Goal: Task Accomplishment & Management: Complete application form

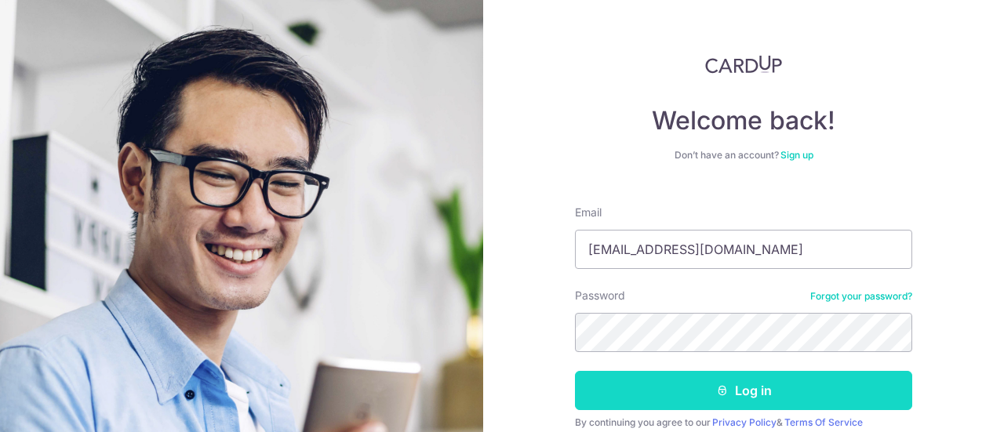
click at [746, 394] on button "Log in" at bounding box center [743, 390] width 337 height 39
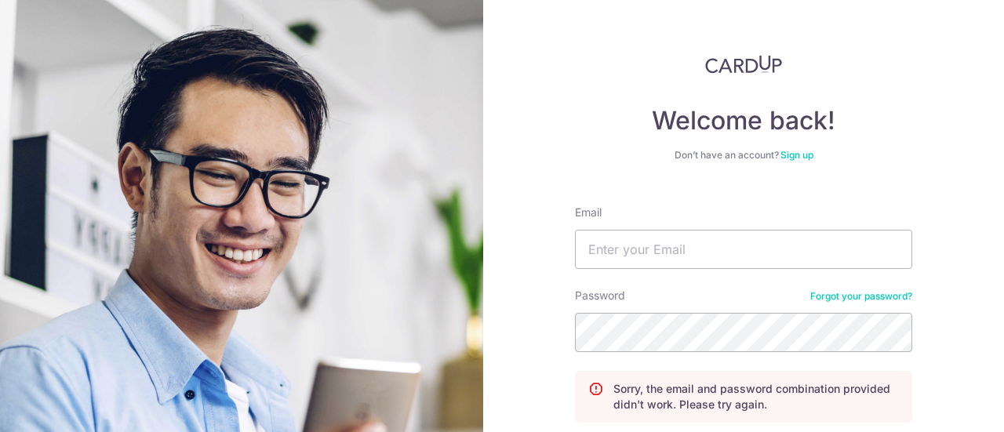
scroll to position [78, 0]
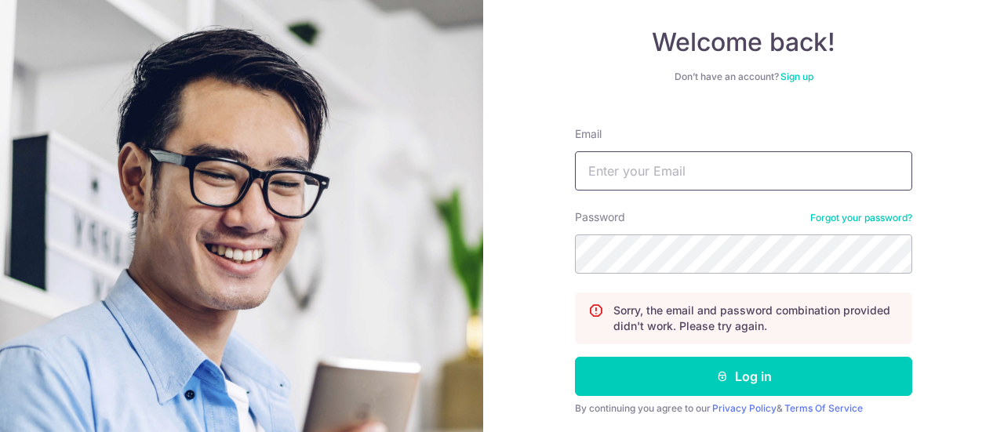
click at [754, 180] on input "Email" at bounding box center [743, 170] width 337 height 39
type input "garryyeo11@yahoo.com.sg"
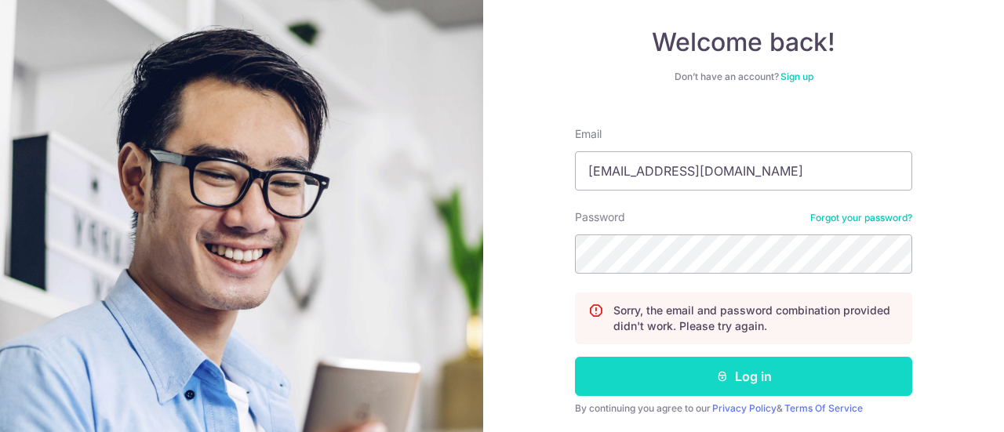
click at [737, 372] on button "Log in" at bounding box center [743, 376] width 337 height 39
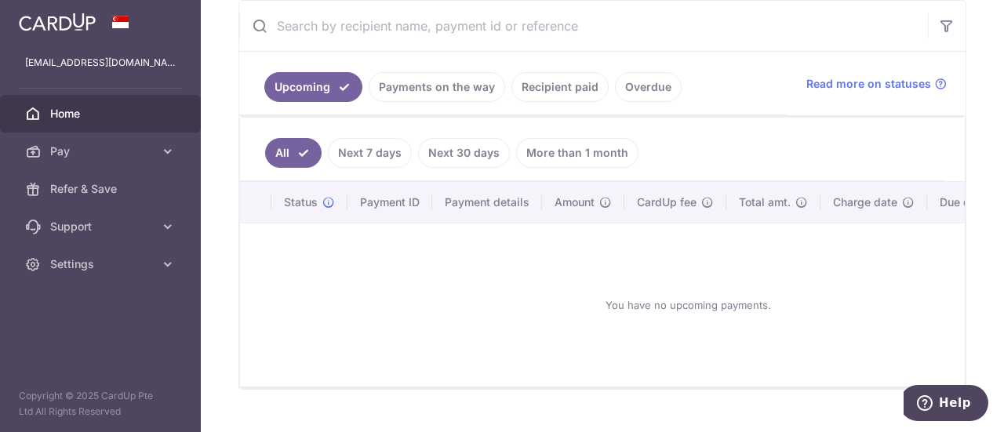
scroll to position [314, 0]
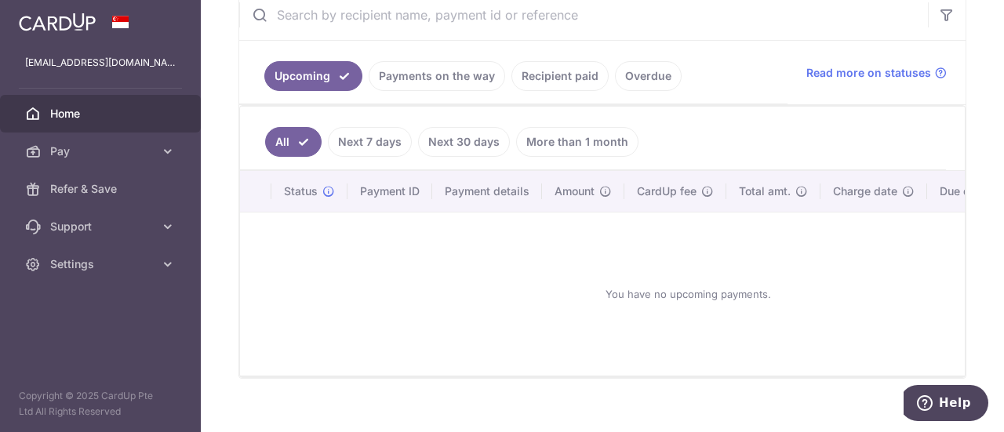
click at [450, 81] on link "Payments on the way" at bounding box center [437, 76] width 136 height 30
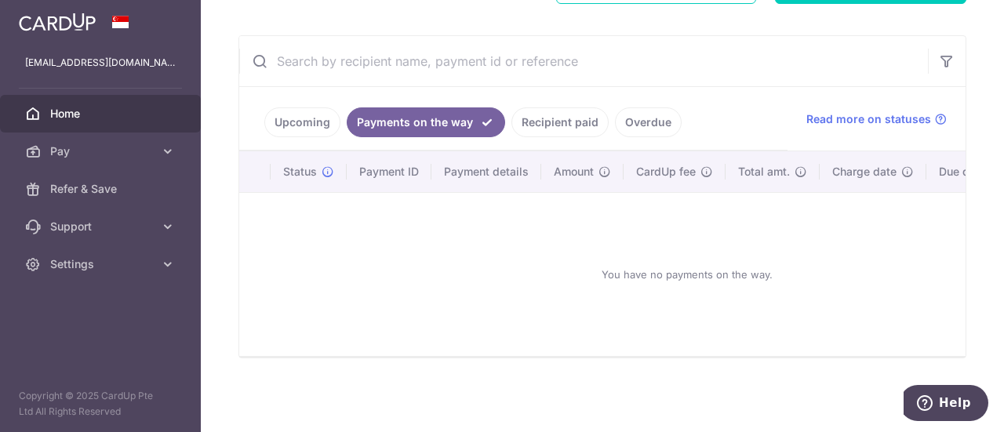
click at [554, 118] on link "Recipient paid" at bounding box center [559, 122] width 97 height 30
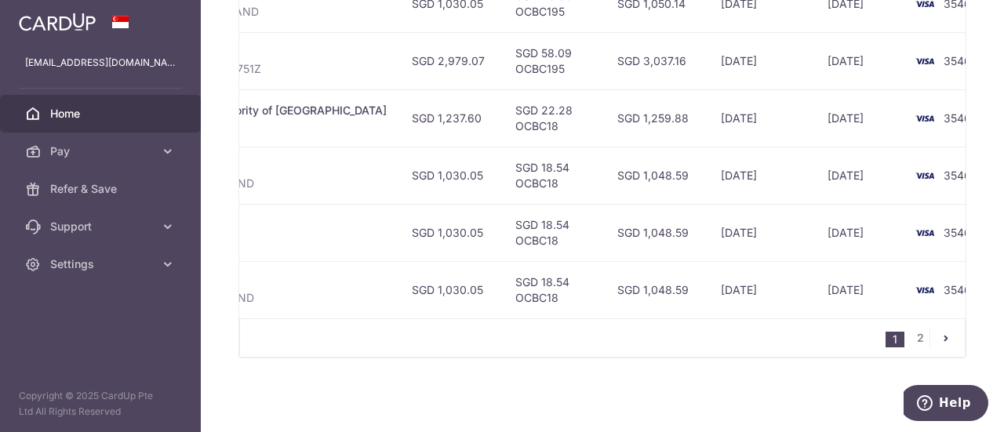
scroll to position [715, 0]
click at [709, 310] on td "08/07/2024" at bounding box center [761, 289] width 107 height 57
click at [910, 336] on link "2" at bounding box center [919, 338] width 19 height 19
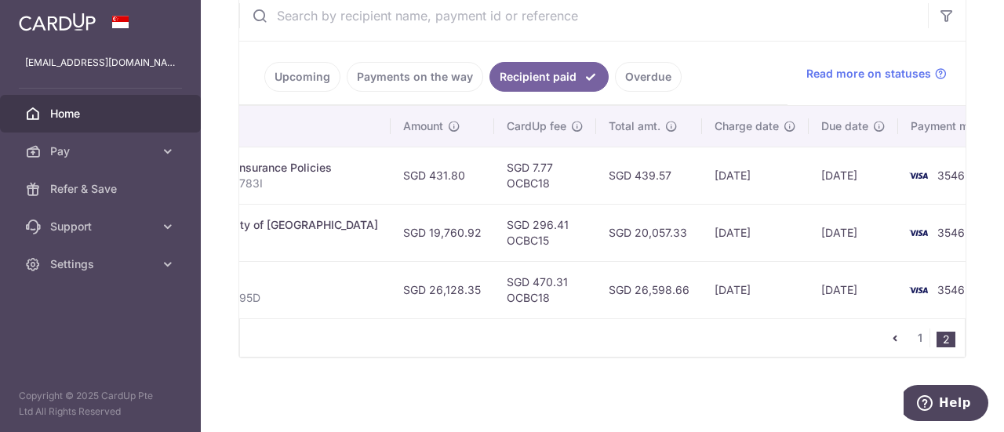
scroll to position [317, 0]
click at [913, 340] on link "1" at bounding box center [919, 338] width 19 height 19
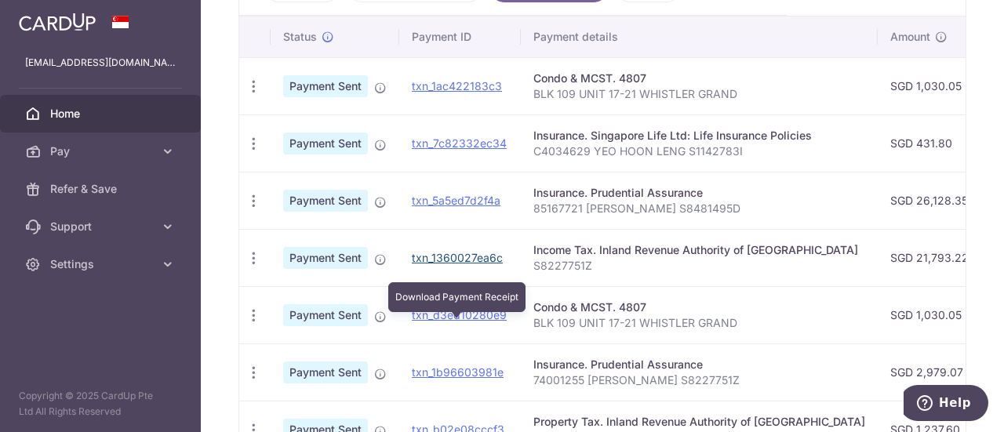
scroll to position [401, 0]
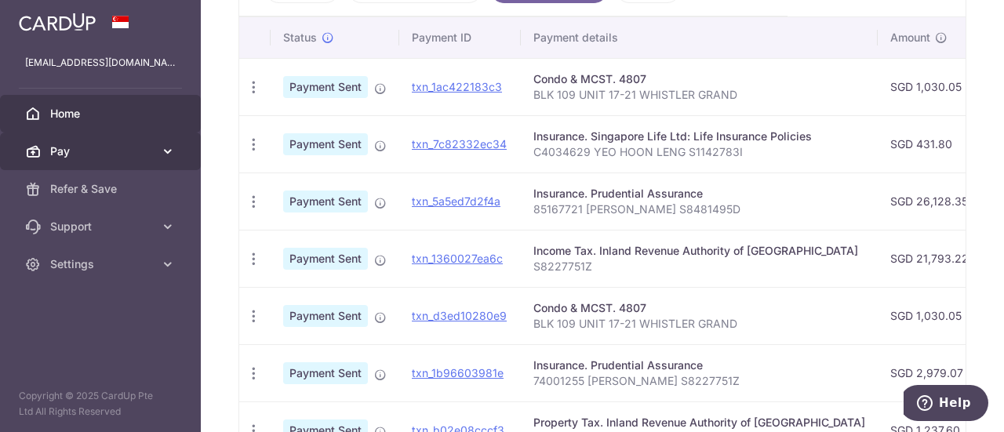
click at [92, 149] on span "Pay" at bounding box center [102, 151] width 104 height 16
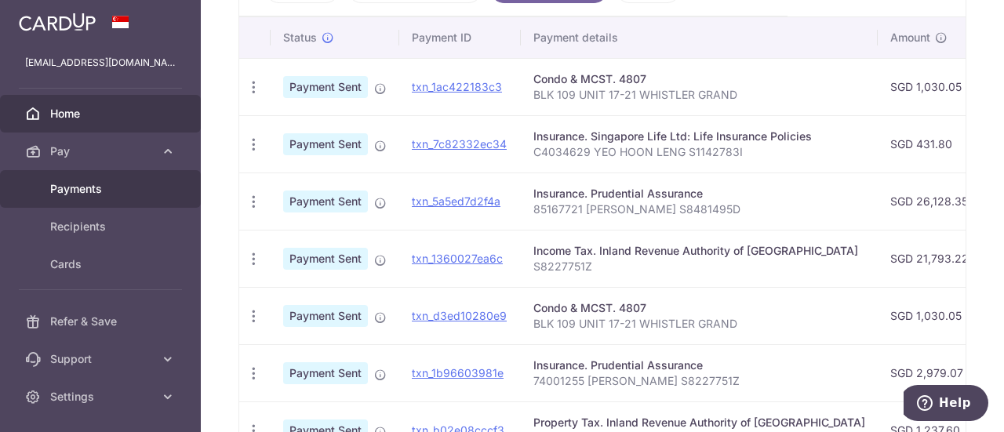
click at [74, 185] on span "Payments" at bounding box center [102, 189] width 104 height 16
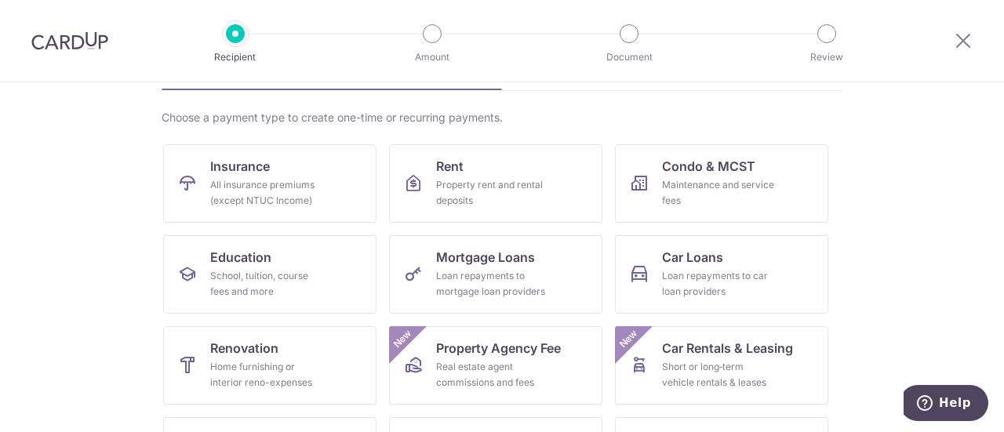
scroll to position [157, 0]
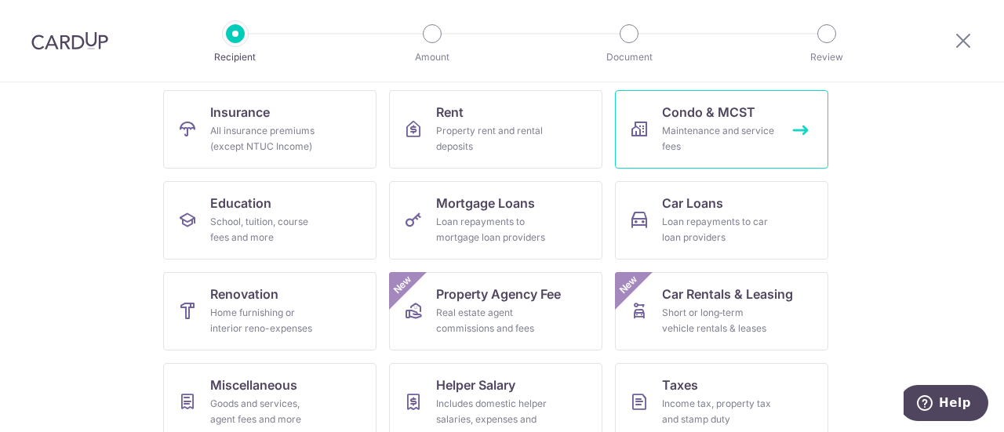
click at [689, 118] on span "Condo & MCST" at bounding box center [708, 112] width 93 height 19
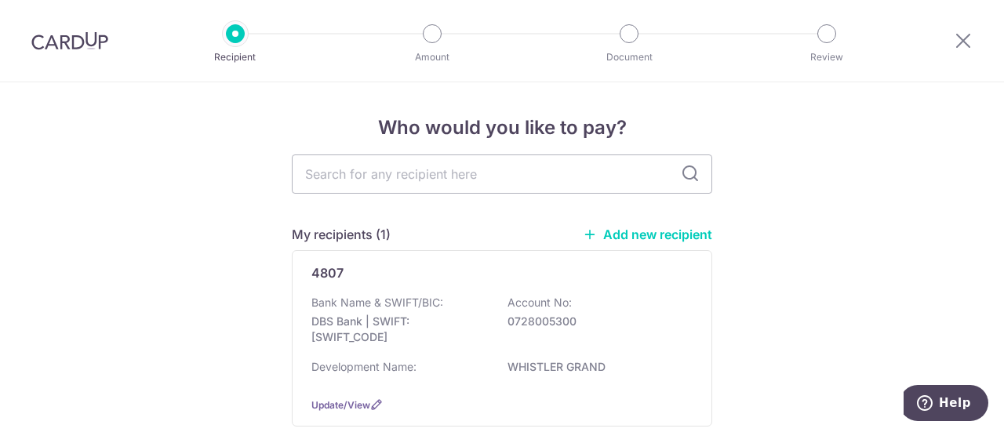
scroll to position [78, 0]
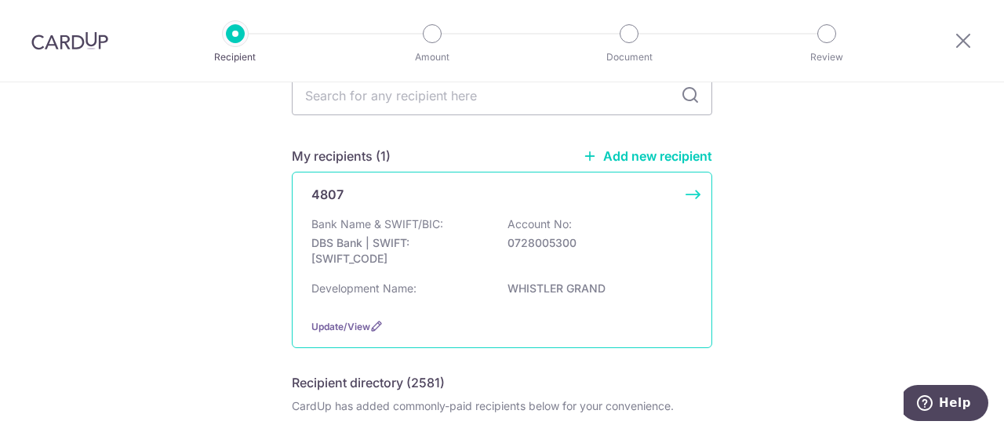
click at [461, 239] on p "DBS Bank | SWIFT: [SWIFT_CODE]" at bounding box center [399, 250] width 176 height 31
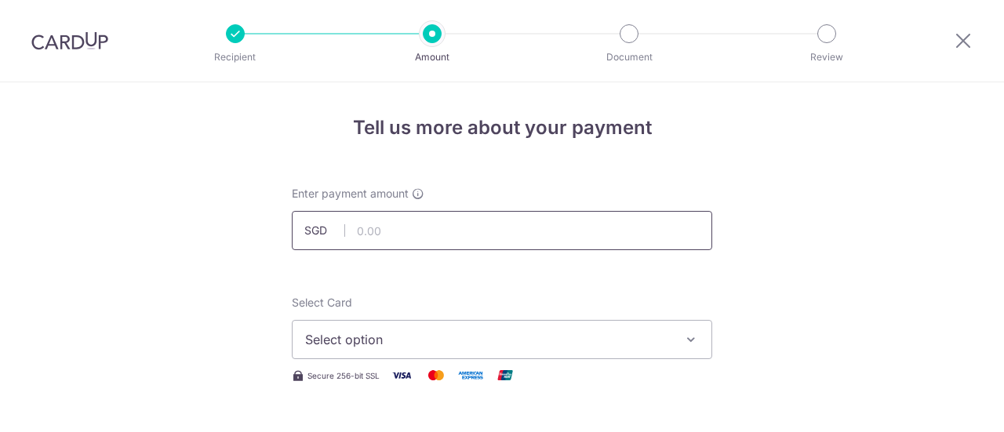
drag, startPoint x: 0, startPoint y: 0, endPoint x: 475, endPoint y: 226, distance: 526.1
click at [475, 226] on input "text" at bounding box center [502, 230] width 420 height 39
type input "1,075.83"
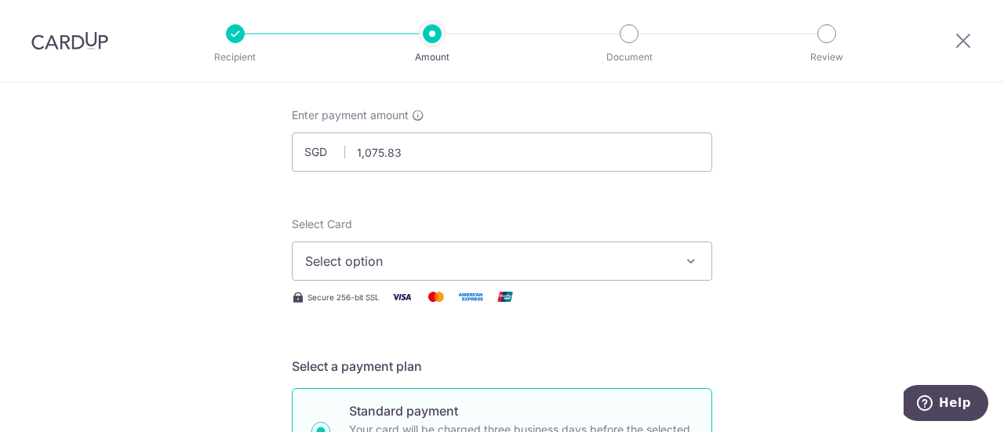
click at [692, 264] on icon "button" at bounding box center [691, 261] width 16 height 16
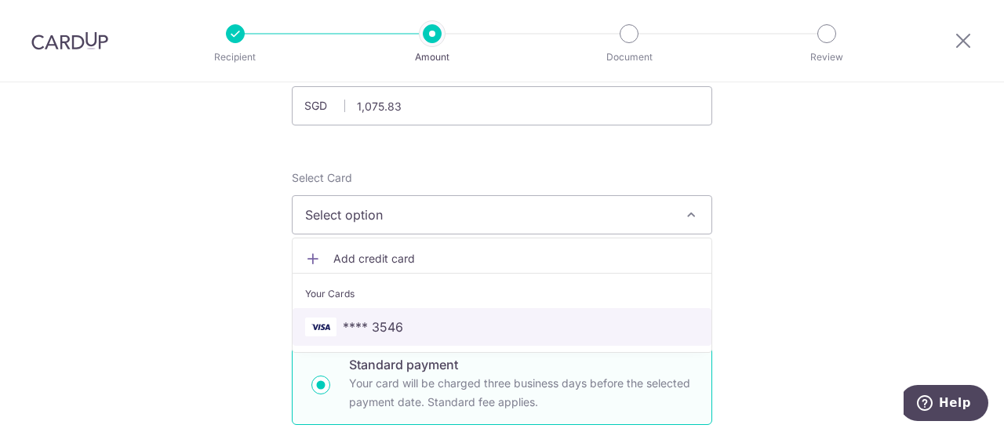
scroll to position [157, 0]
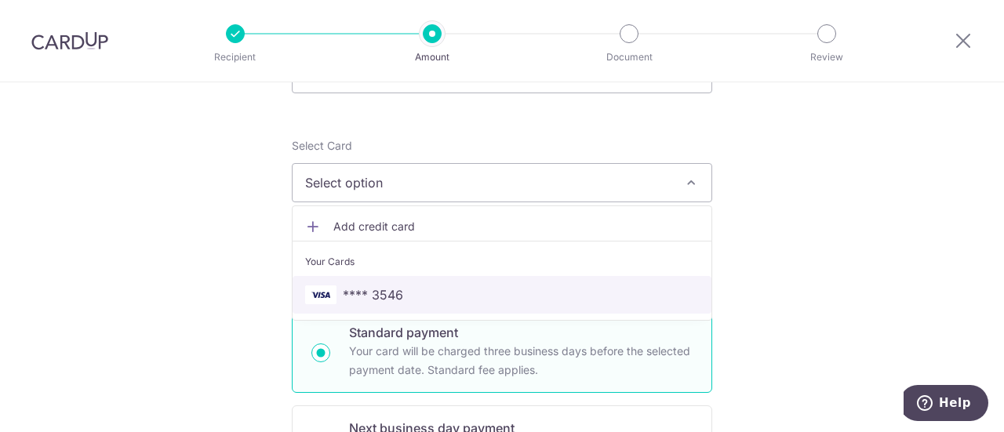
click at [388, 285] on span "**** 3546" at bounding box center [373, 294] width 60 height 19
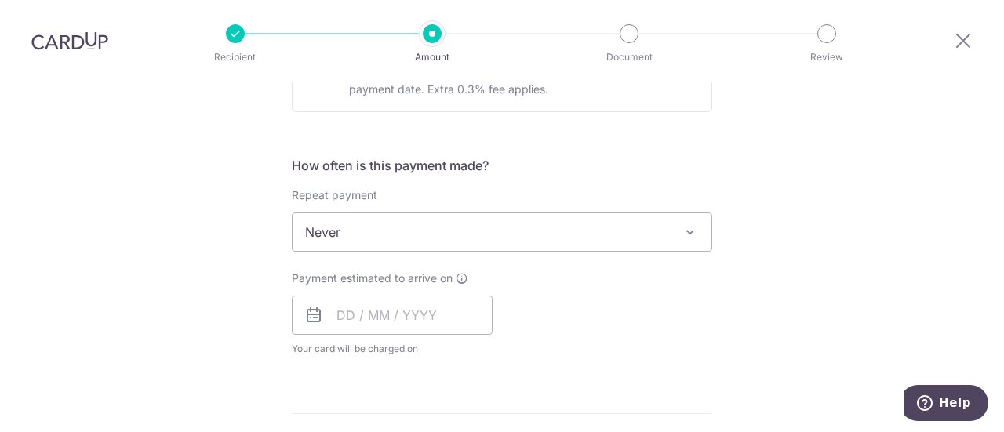
scroll to position [549, 0]
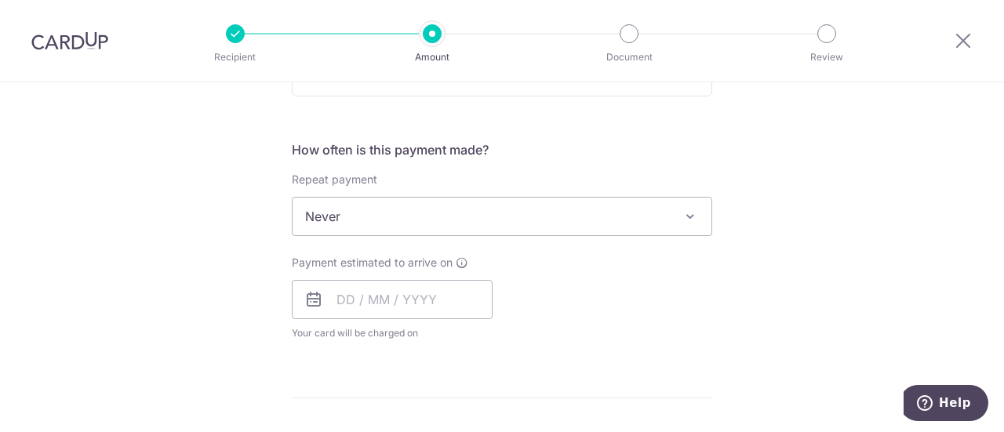
click at [671, 216] on span "Never" at bounding box center [501, 217] width 419 height 38
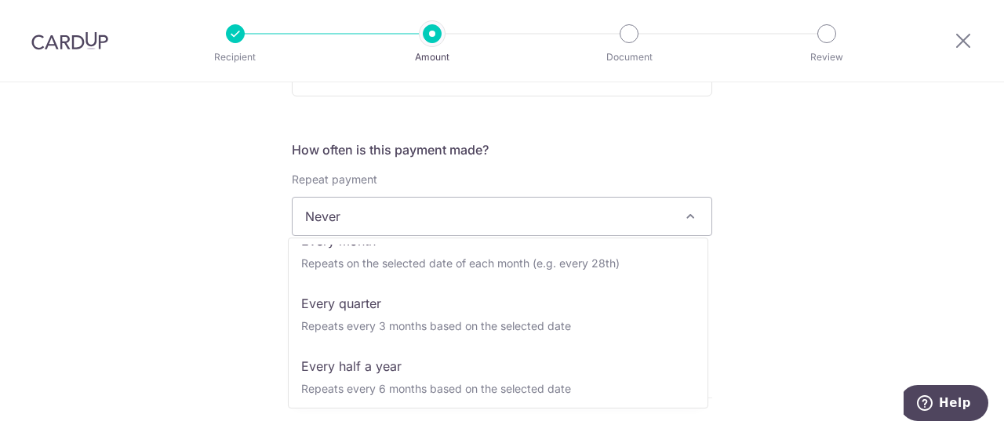
scroll to position [157, 0]
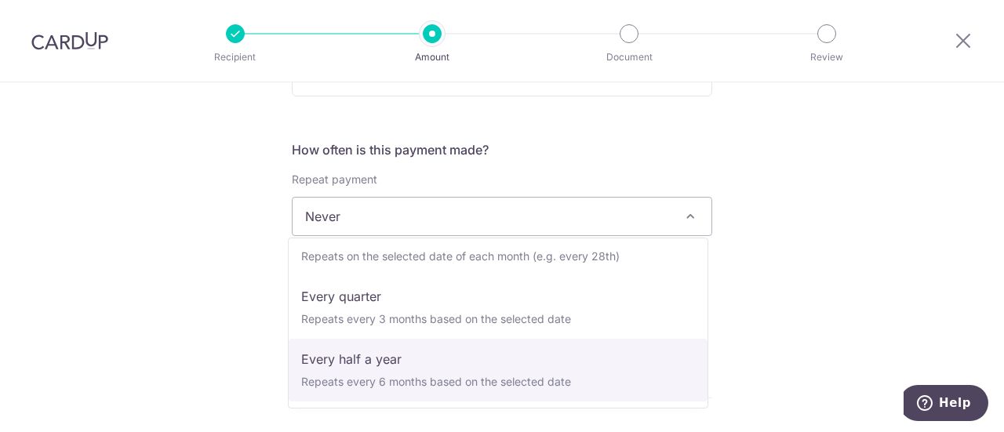
click at [841, 297] on div "Tell us more about your payment Enter payment amount SGD 1,075.83 1075.83 Selec…" at bounding box center [502, 242] width 1004 height 1419
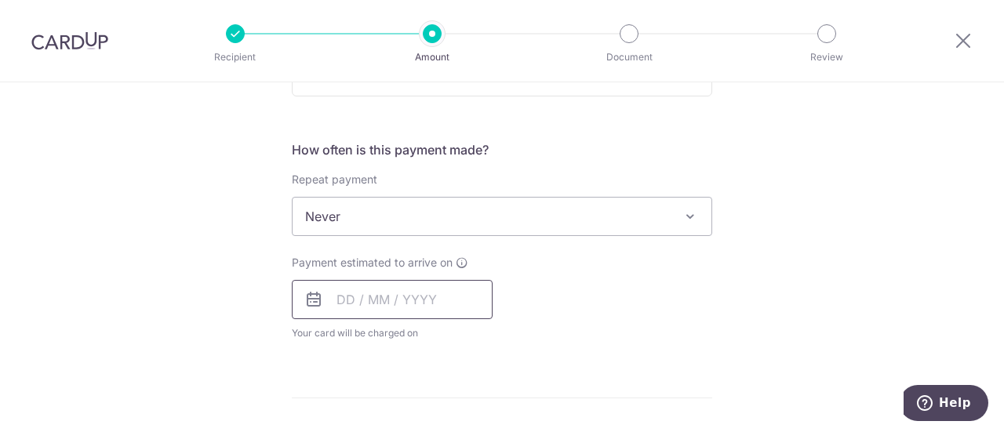
click at [341, 300] on input "text" at bounding box center [392, 299] width 201 height 39
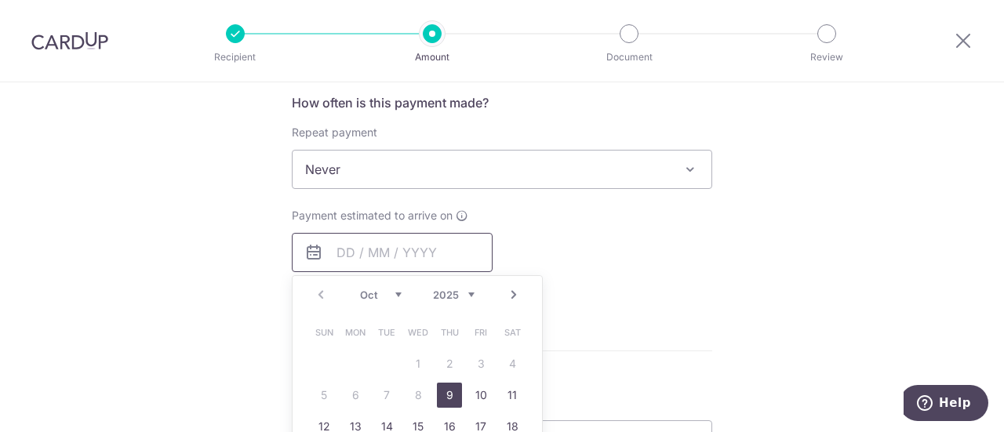
scroll to position [706, 0]
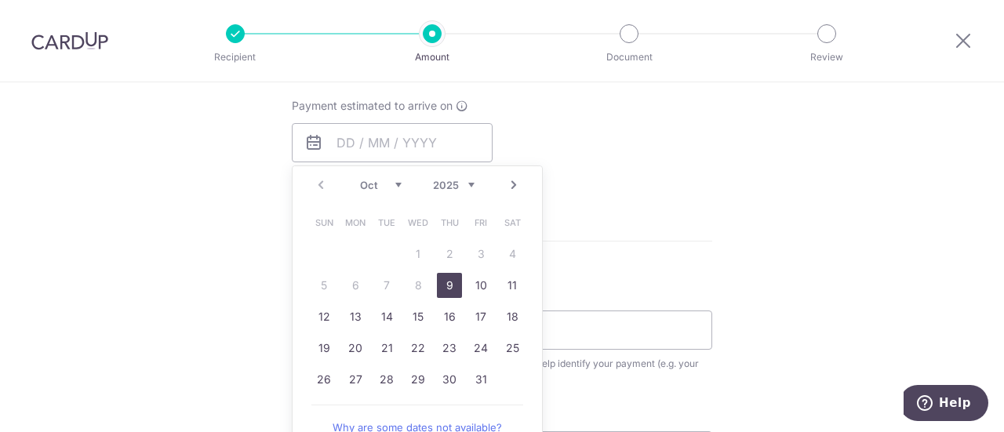
click at [453, 282] on link "9" at bounding box center [449, 285] width 25 height 25
type input "09/10/2025"
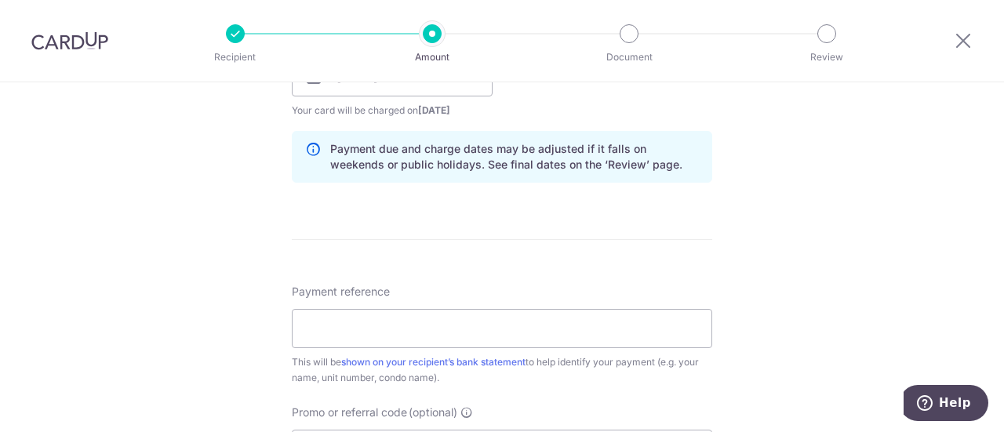
scroll to position [784, 0]
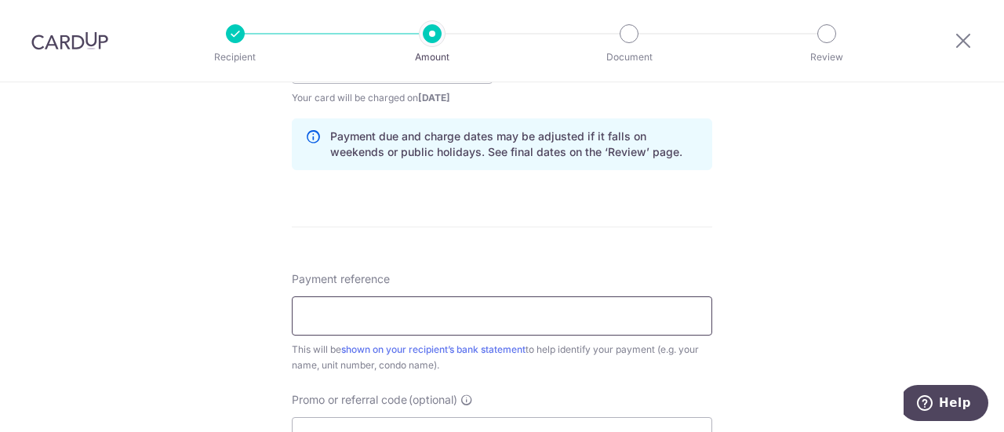
click at [507, 308] on input "Payment reference" at bounding box center [502, 315] width 420 height 39
type input "BLK 109 UNIT 17-21 WHISTLER GRAND"
click at [778, 263] on div "Tell us more about your payment Enter payment amount SGD 1,075.83 1075.83 Selec…" at bounding box center [502, 39] width 1004 height 1483
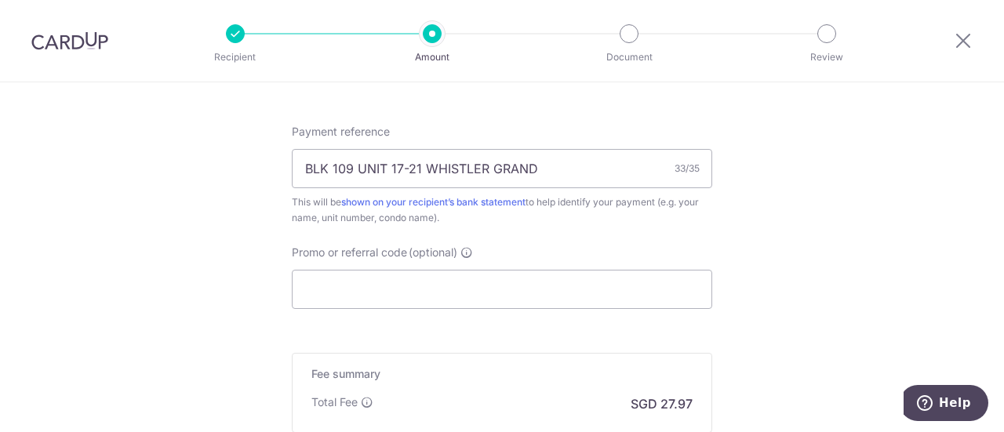
scroll to position [941, 0]
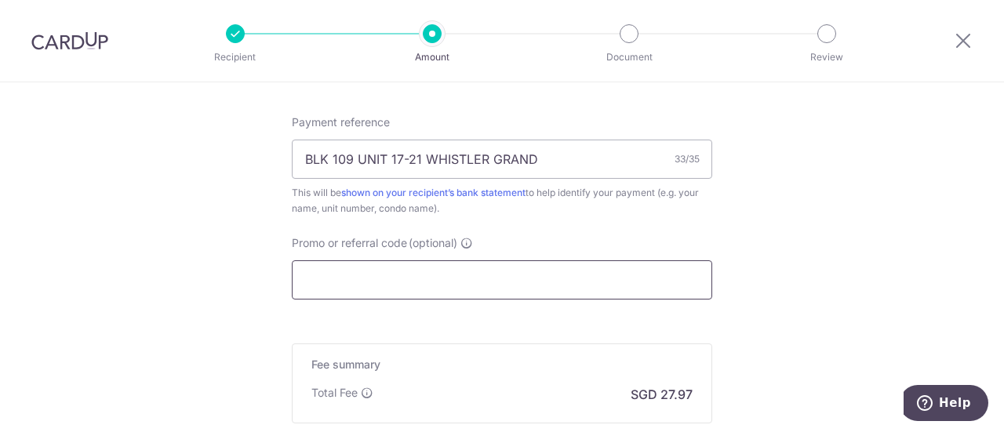
click at [530, 279] on input "Promo or referral code (optional)" at bounding box center [502, 279] width 420 height 39
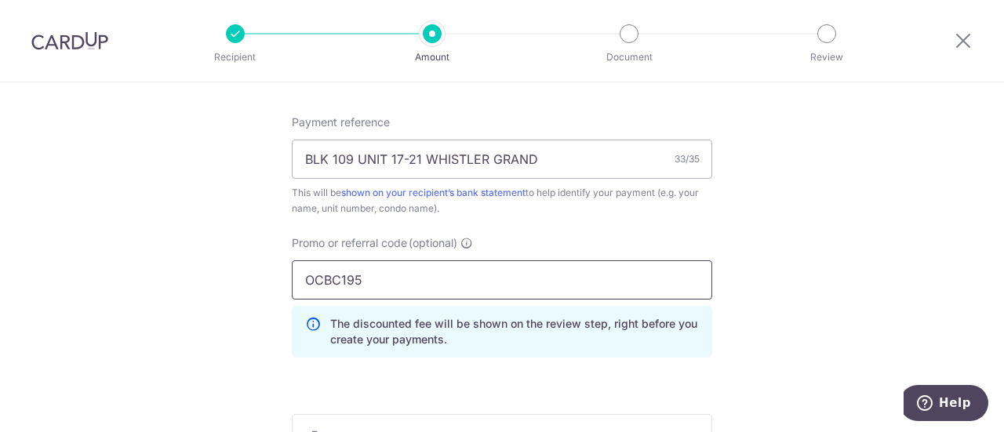
type input "OCBC195"
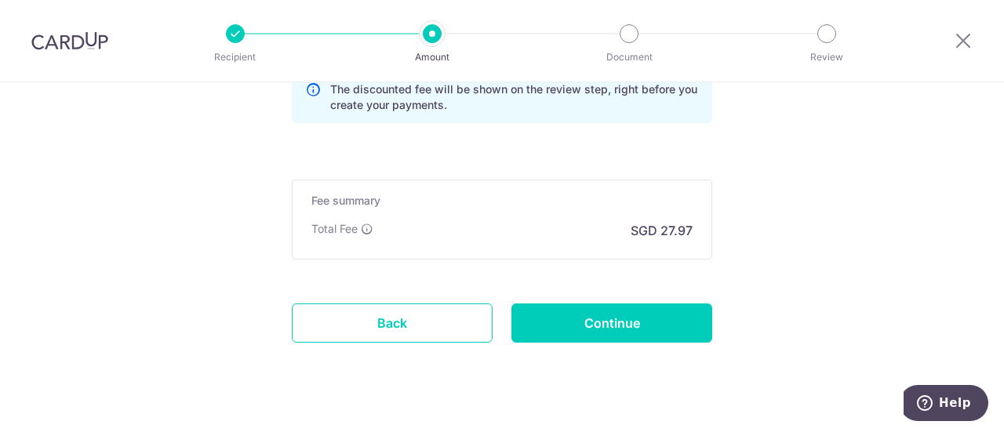
scroll to position [1176, 0]
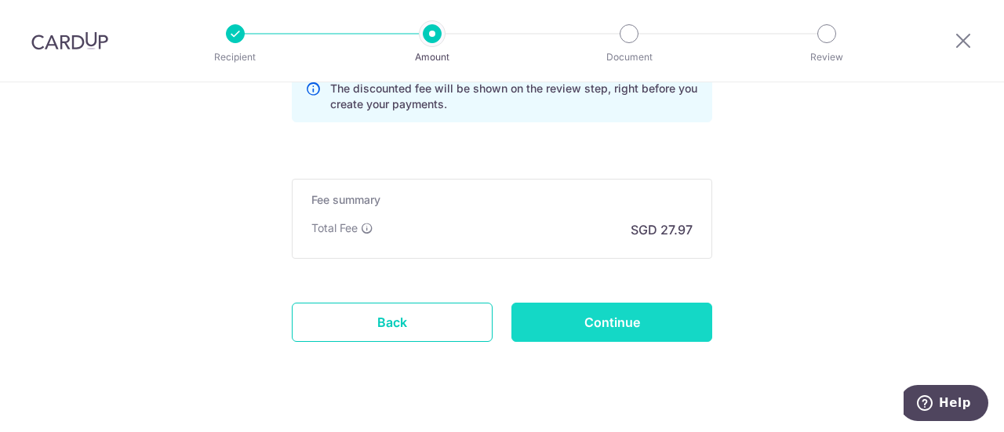
click at [605, 318] on input "Continue" at bounding box center [611, 322] width 201 height 39
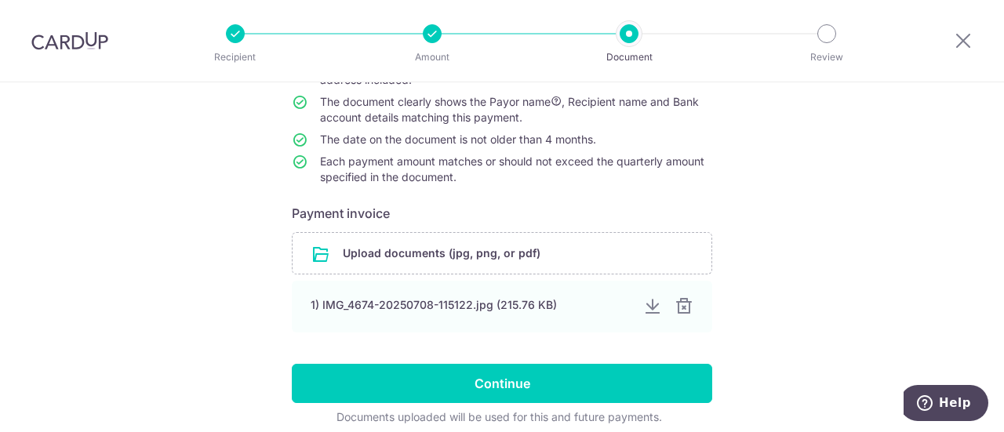
scroll to position [168, 0]
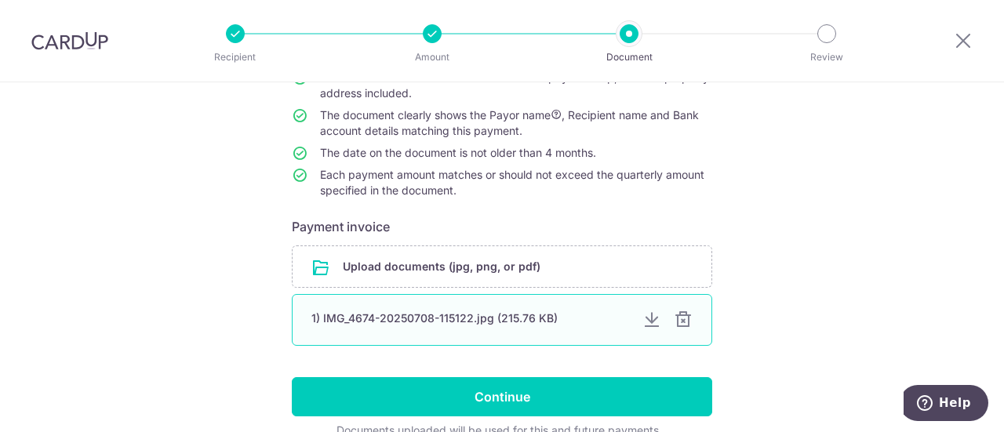
click at [650, 316] on div at bounding box center [651, 320] width 19 height 19
click at [685, 321] on div at bounding box center [683, 320] width 19 height 19
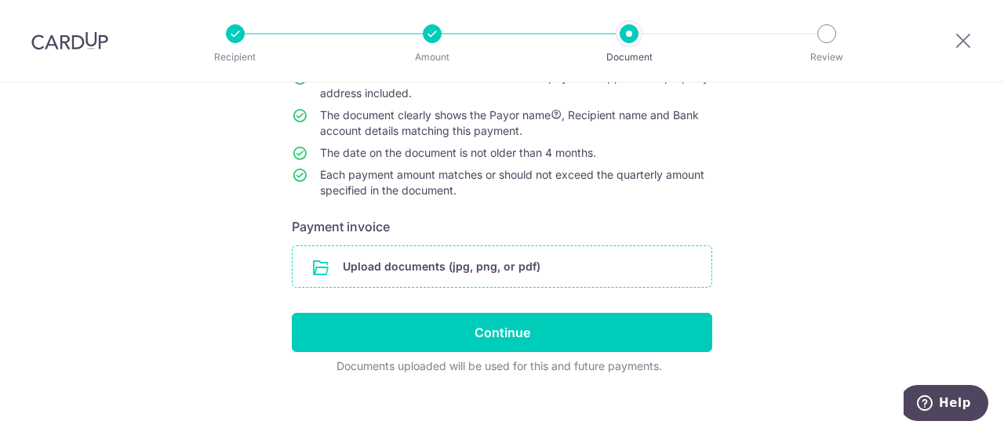
click at [569, 265] on input "file" at bounding box center [501, 266] width 419 height 41
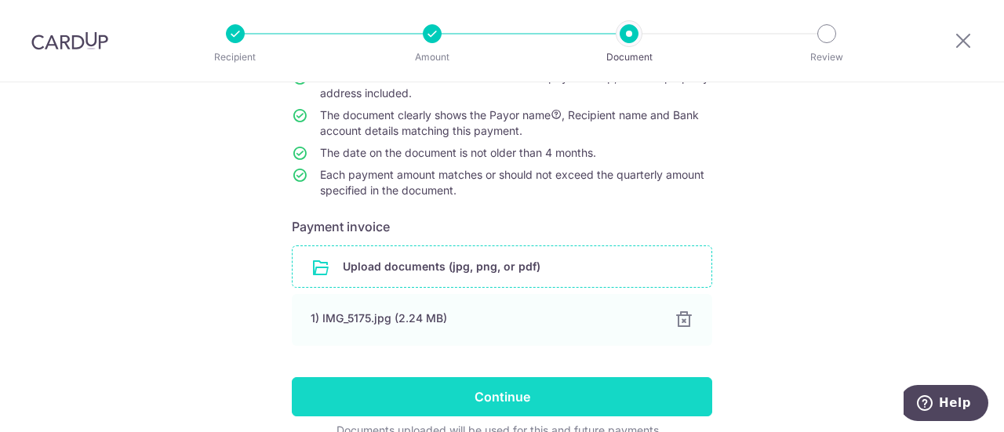
click at [530, 394] on input "Continue" at bounding box center [502, 396] width 420 height 39
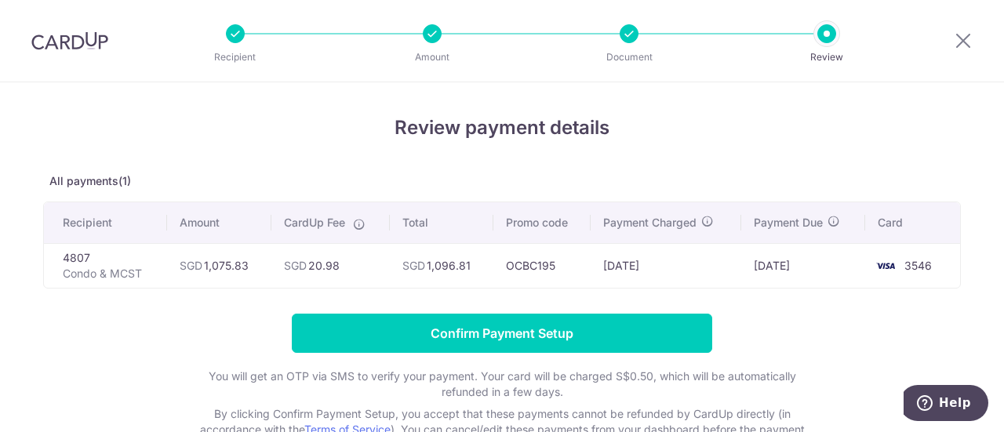
scroll to position [78, 0]
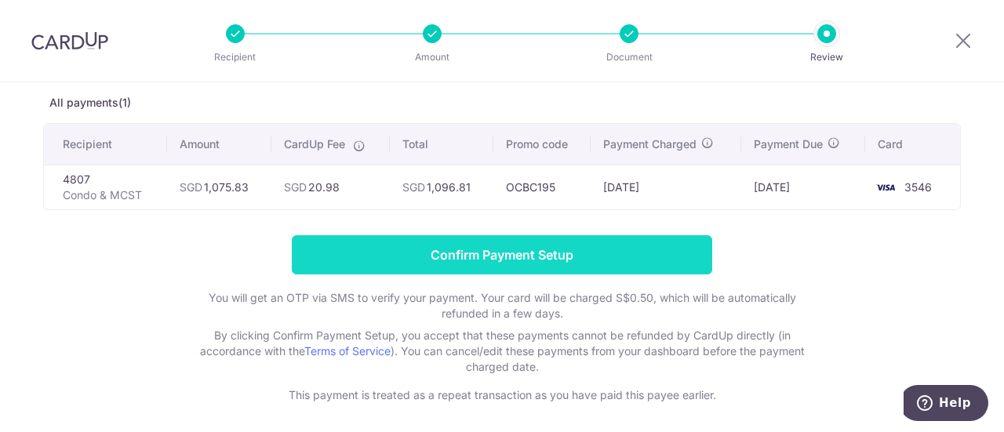
click at [438, 256] on input "Confirm Payment Setup" at bounding box center [502, 254] width 420 height 39
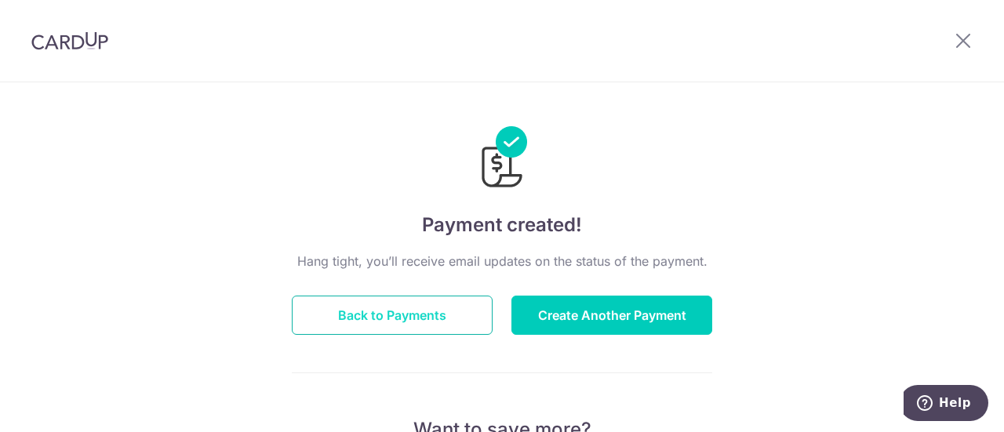
click at [430, 321] on button "Back to Payments" at bounding box center [392, 315] width 201 height 39
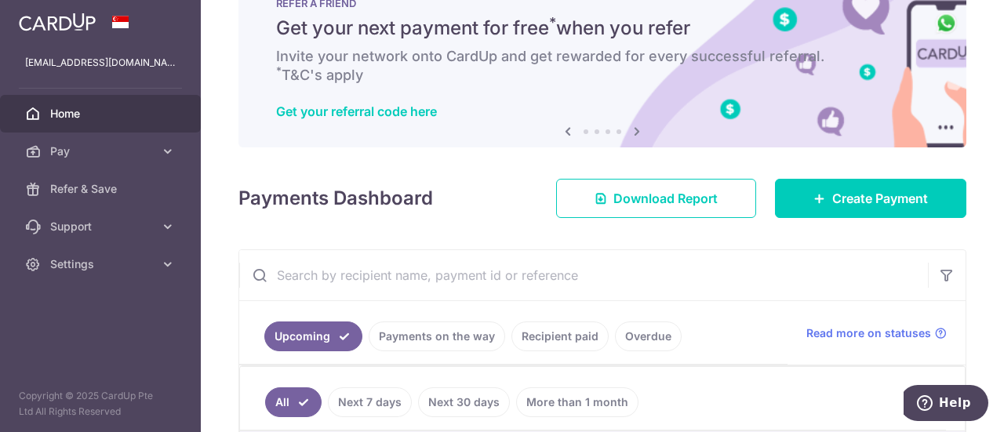
scroll to position [230, 0]
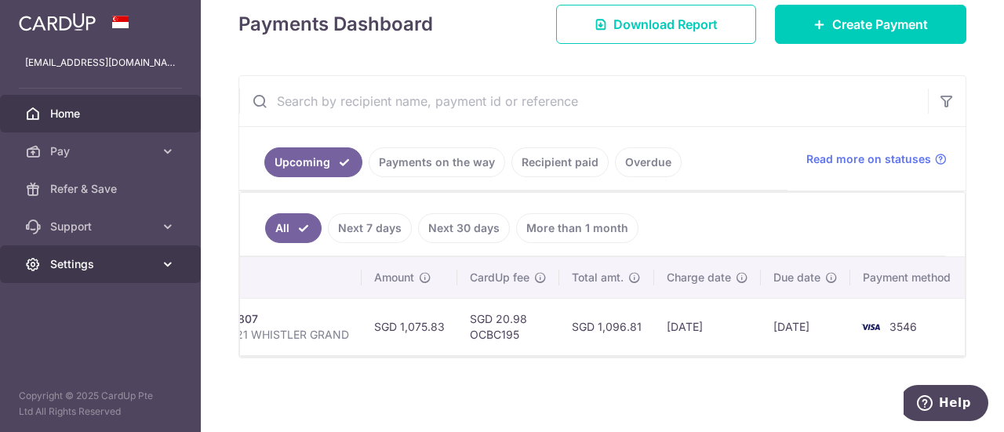
click at [125, 261] on span "Settings" at bounding box center [102, 264] width 104 height 16
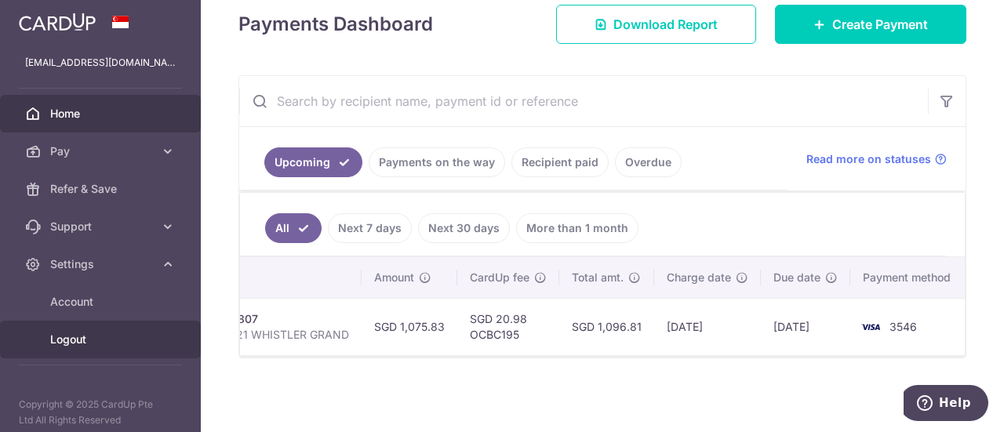
click at [60, 339] on span "Logout" at bounding box center [102, 340] width 104 height 16
